Goal: Communication & Community: Answer question/provide support

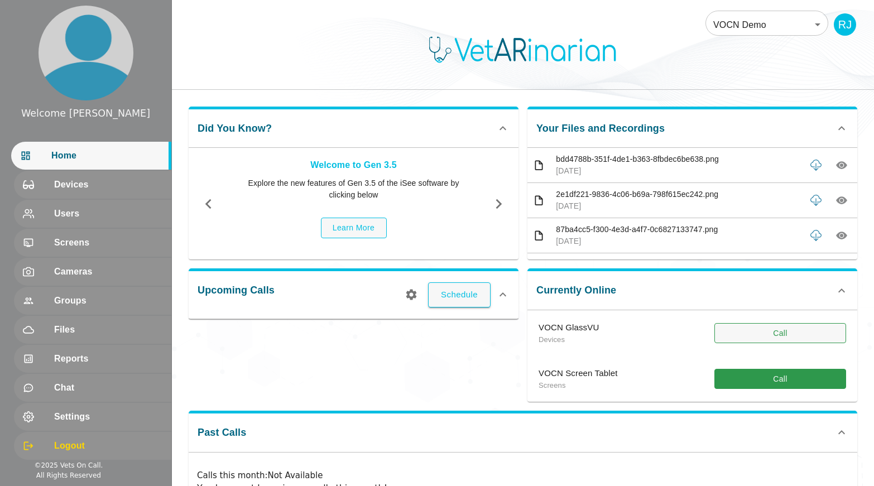
click at [766, 335] on button "Call" at bounding box center [781, 333] width 132 height 21
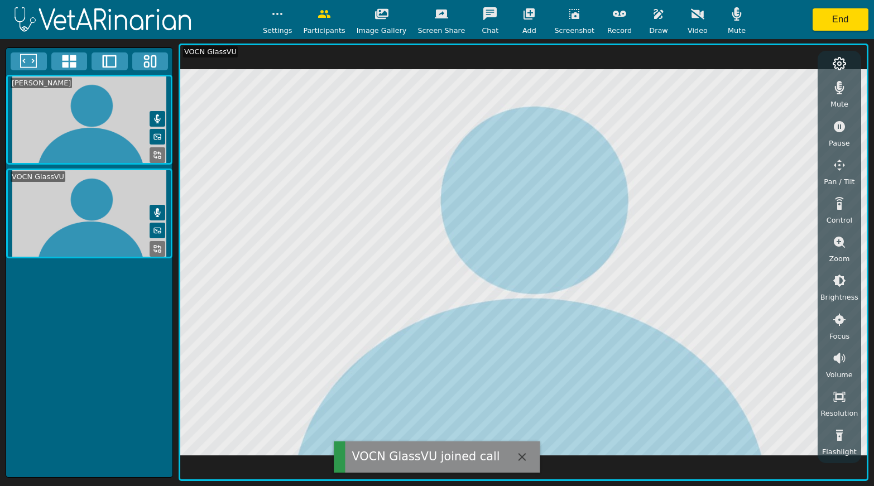
click at [730, 14] on icon "button" at bounding box center [736, 13] width 13 height 13
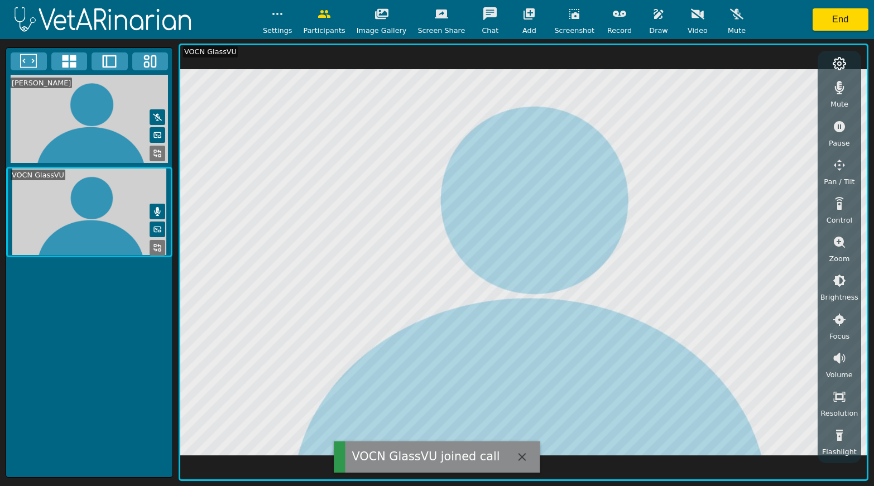
click at [840, 89] on icon "button" at bounding box center [839, 87] width 13 height 13
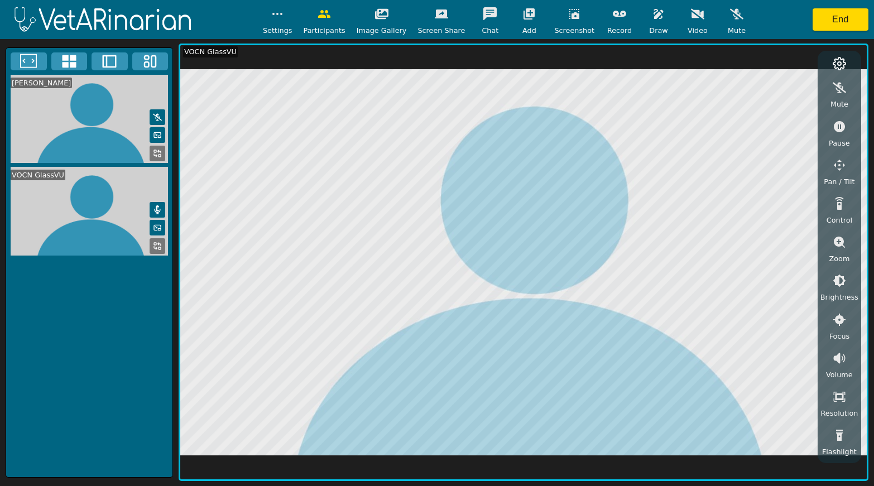
click at [839, 242] on icon "button" at bounding box center [839, 242] width 13 height 13
click at [838, 281] on icon "button" at bounding box center [839, 280] width 13 height 13
click at [838, 127] on icon "button" at bounding box center [839, 126] width 13 height 13
click at [652, 19] on icon "button" at bounding box center [658, 13] width 13 height 13
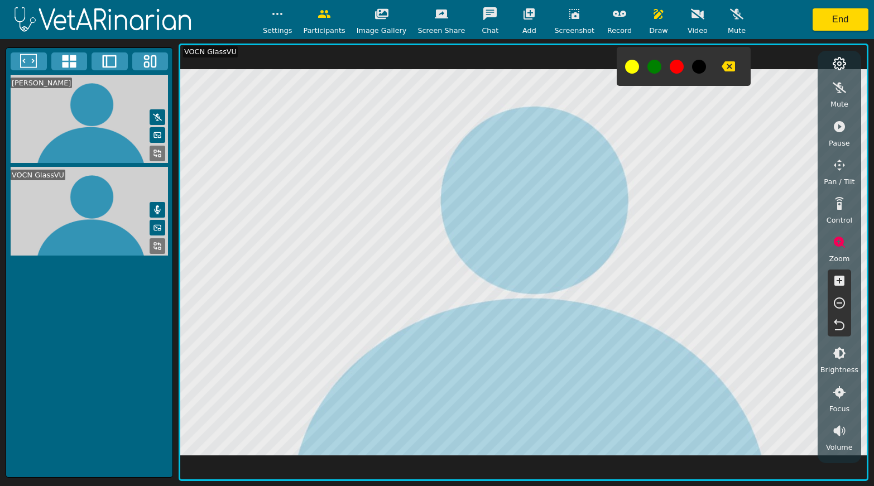
click at [722, 69] on icon "button" at bounding box center [728, 66] width 13 height 10
click at [839, 127] on icon "button" at bounding box center [839, 126] width 13 height 13
click at [840, 305] on icon "button" at bounding box center [839, 303] width 13 height 13
click at [722, 64] on icon "button" at bounding box center [728, 66] width 13 height 10
click at [648, 22] on button "button" at bounding box center [659, 14] width 28 height 22
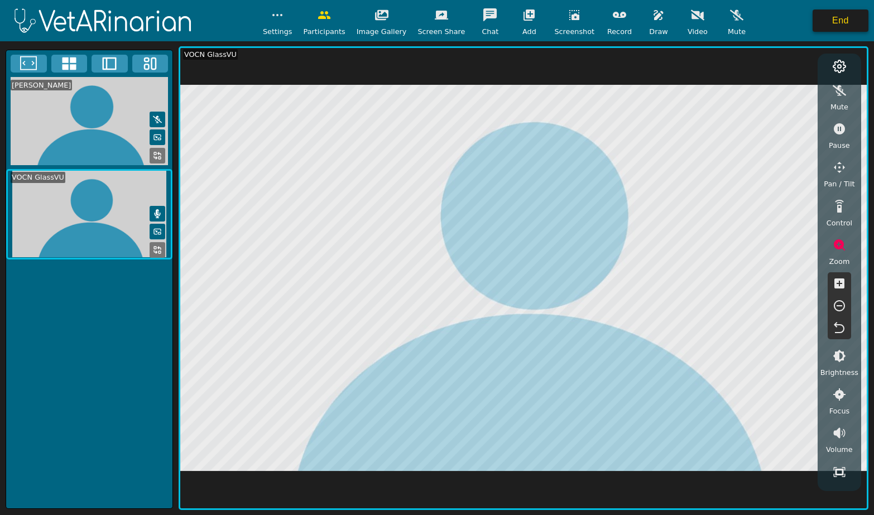
click at [836, 17] on button "End" at bounding box center [841, 20] width 56 height 22
